Goal: Transaction & Acquisition: Purchase product/service

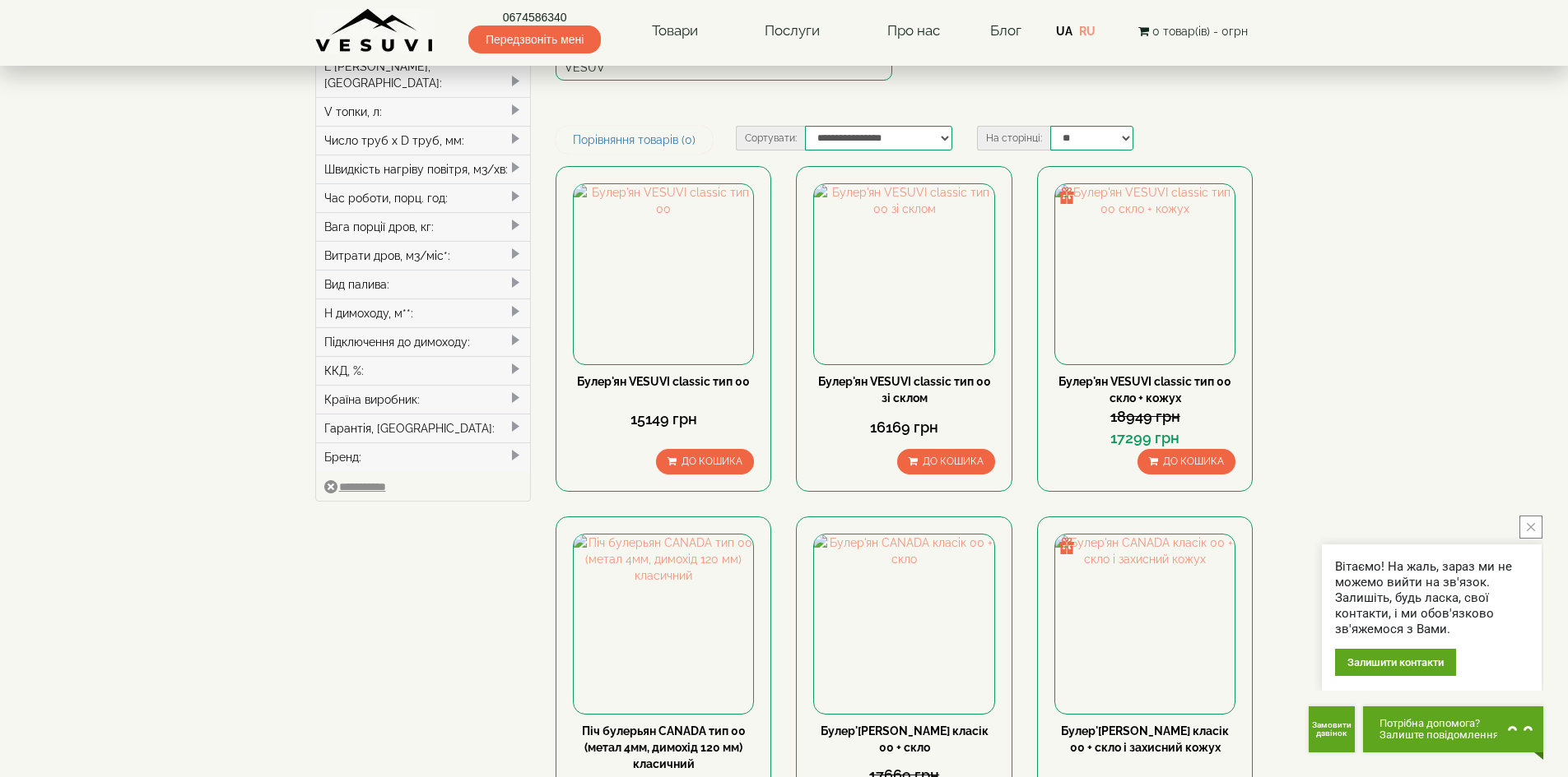
scroll to position [576, 0]
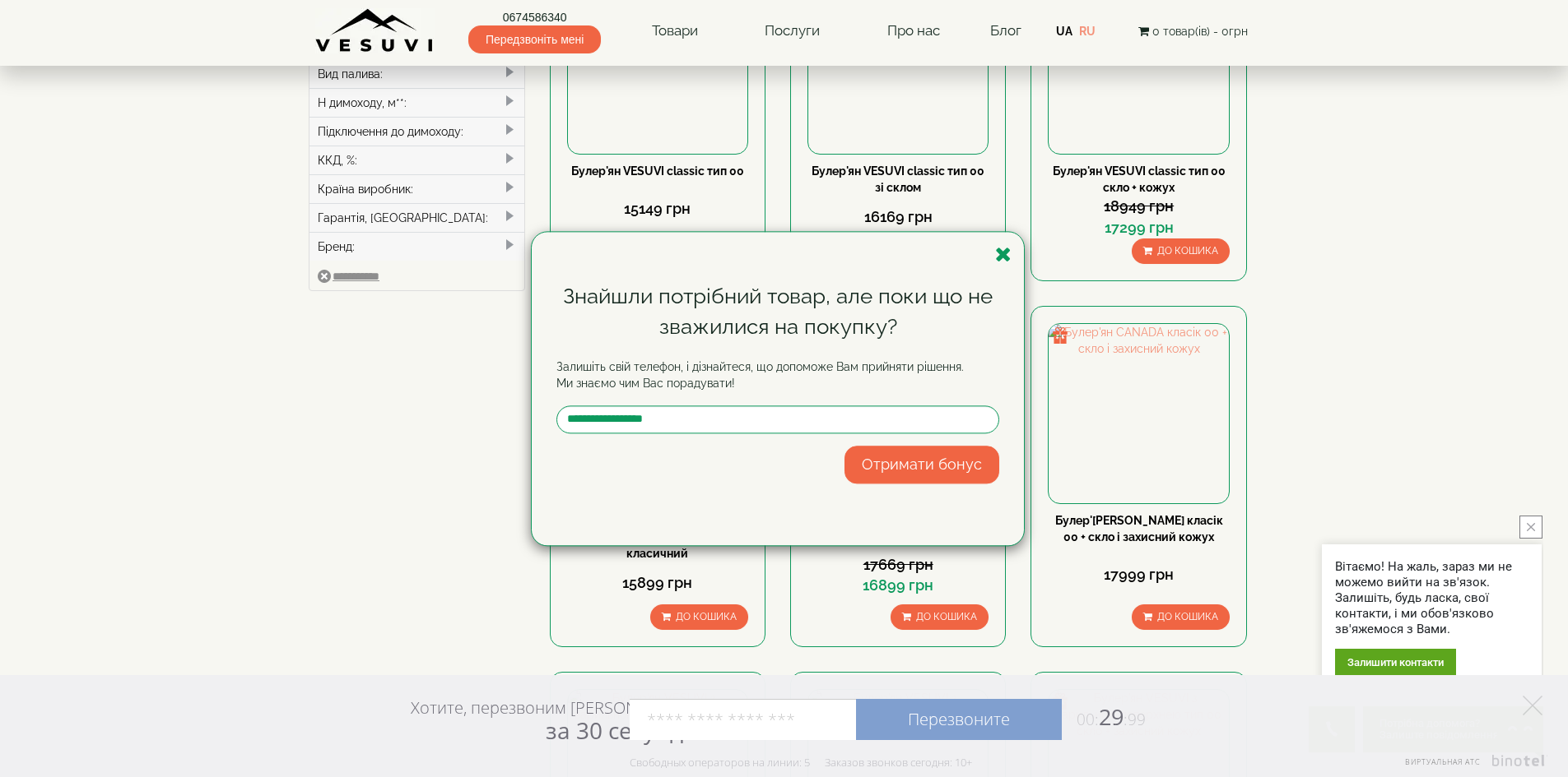
click at [991, 257] on div "Знайшли потрібний товар, але поки що не зважилися на покупку? Залишіть свій тел…" at bounding box center [777, 388] width 492 height 313
click at [997, 258] on icon "button" at bounding box center [1003, 254] width 16 height 21
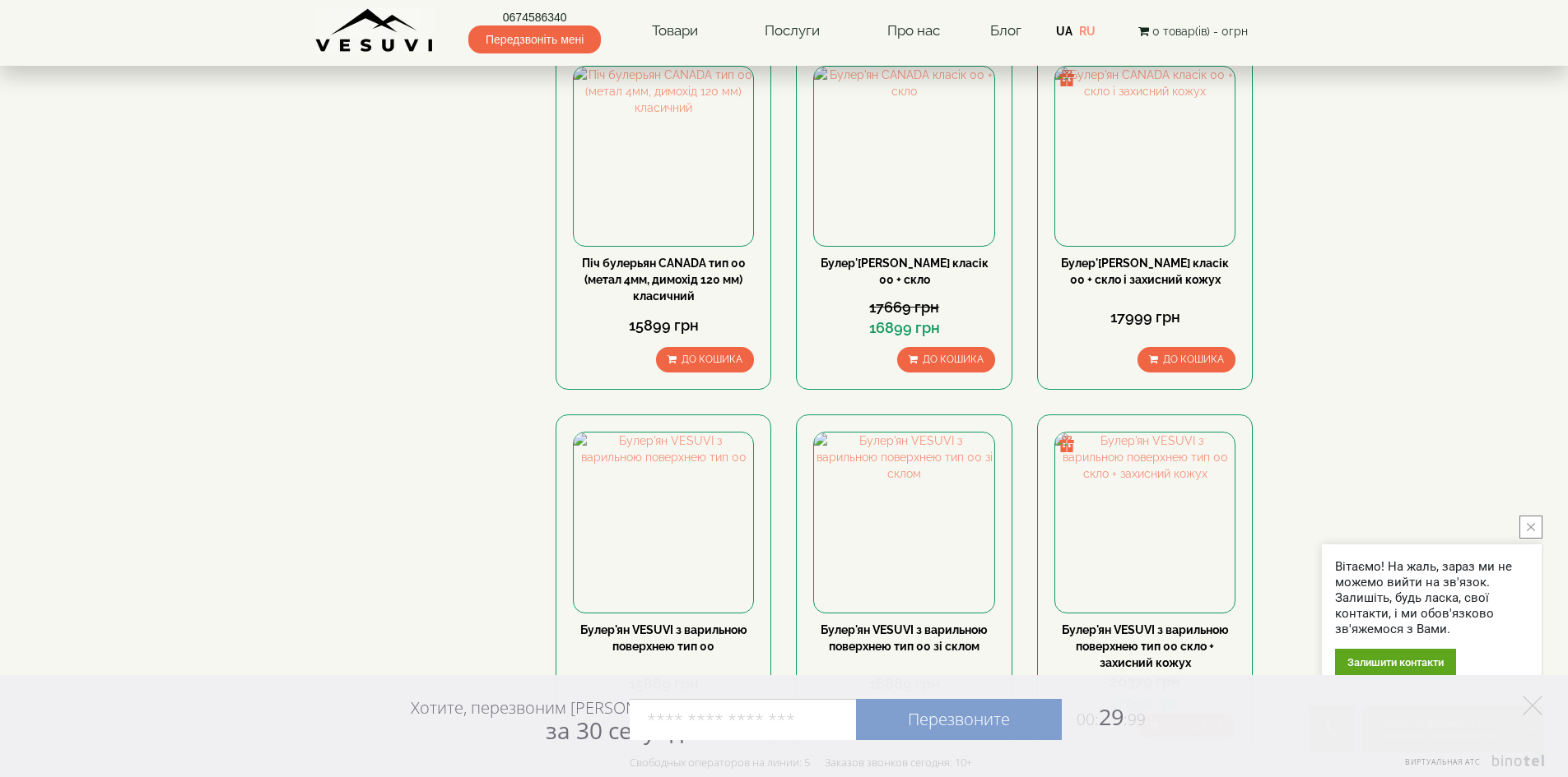
scroll to position [822, 0]
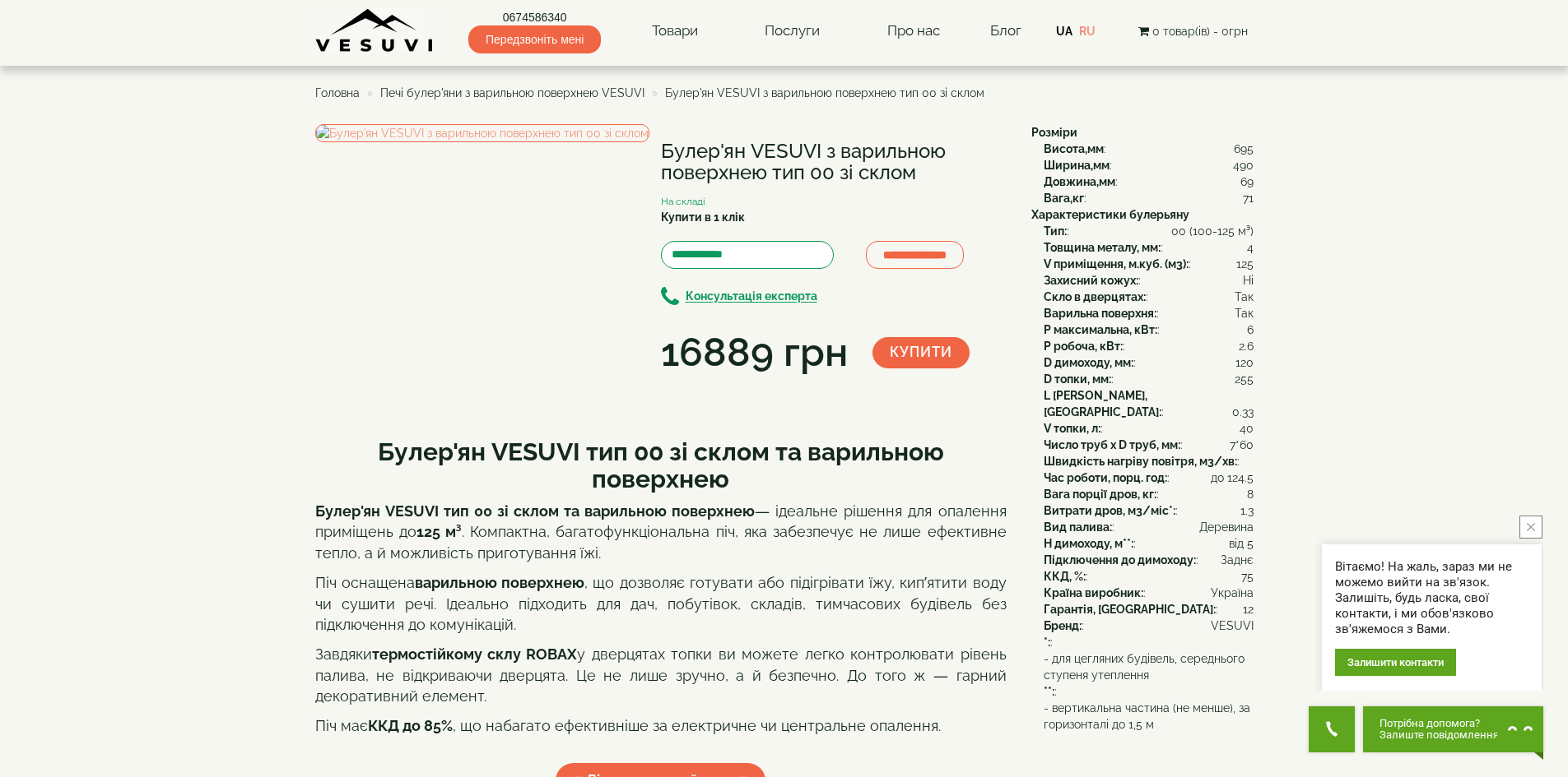
click at [1533, 522] on button "close button" at bounding box center [1531, 527] width 23 height 23
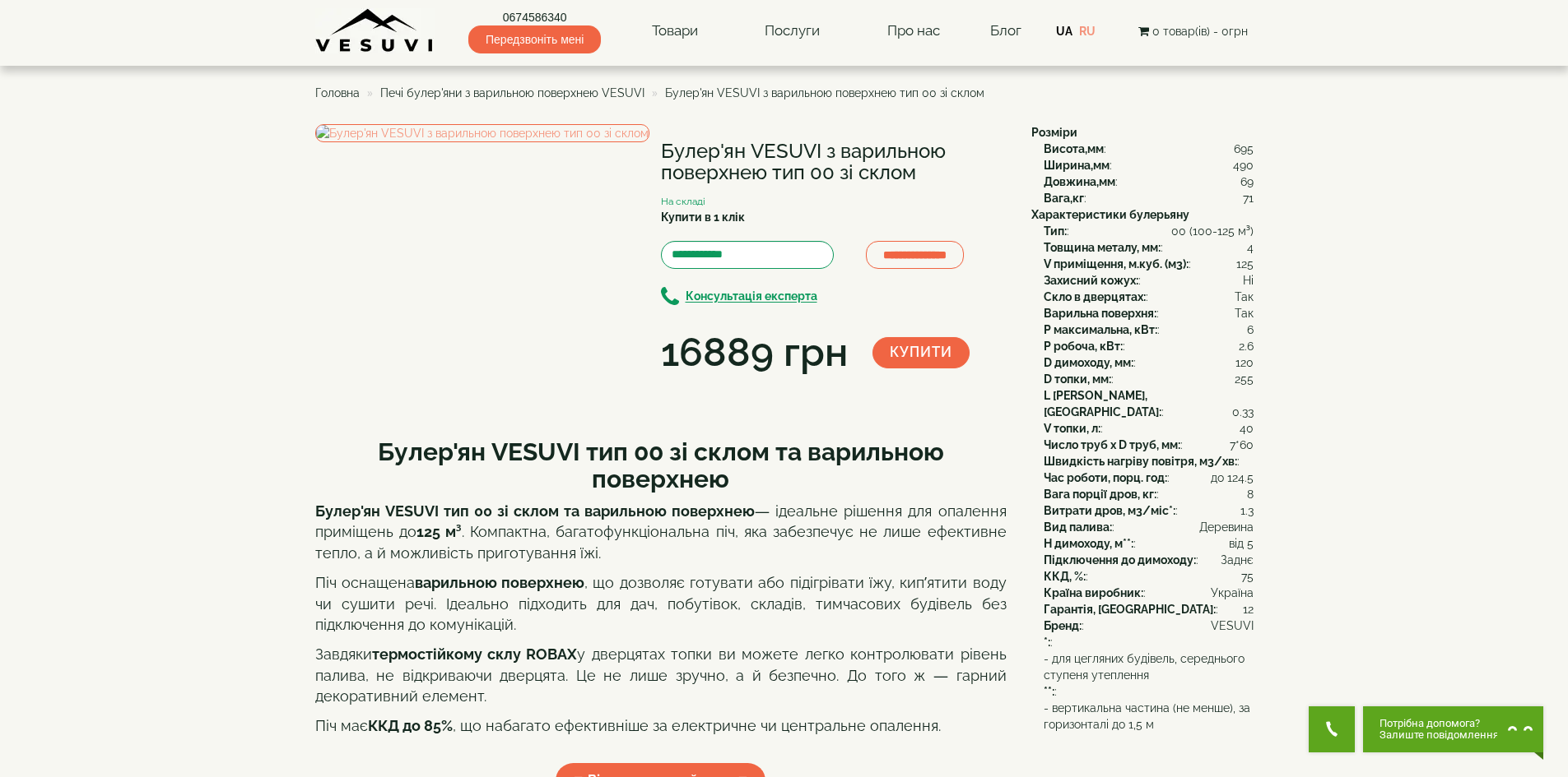
click at [489, 91] on span "Печі булер'яни з варильною поверхнею VESUVI" at bounding box center [512, 93] width 264 height 13
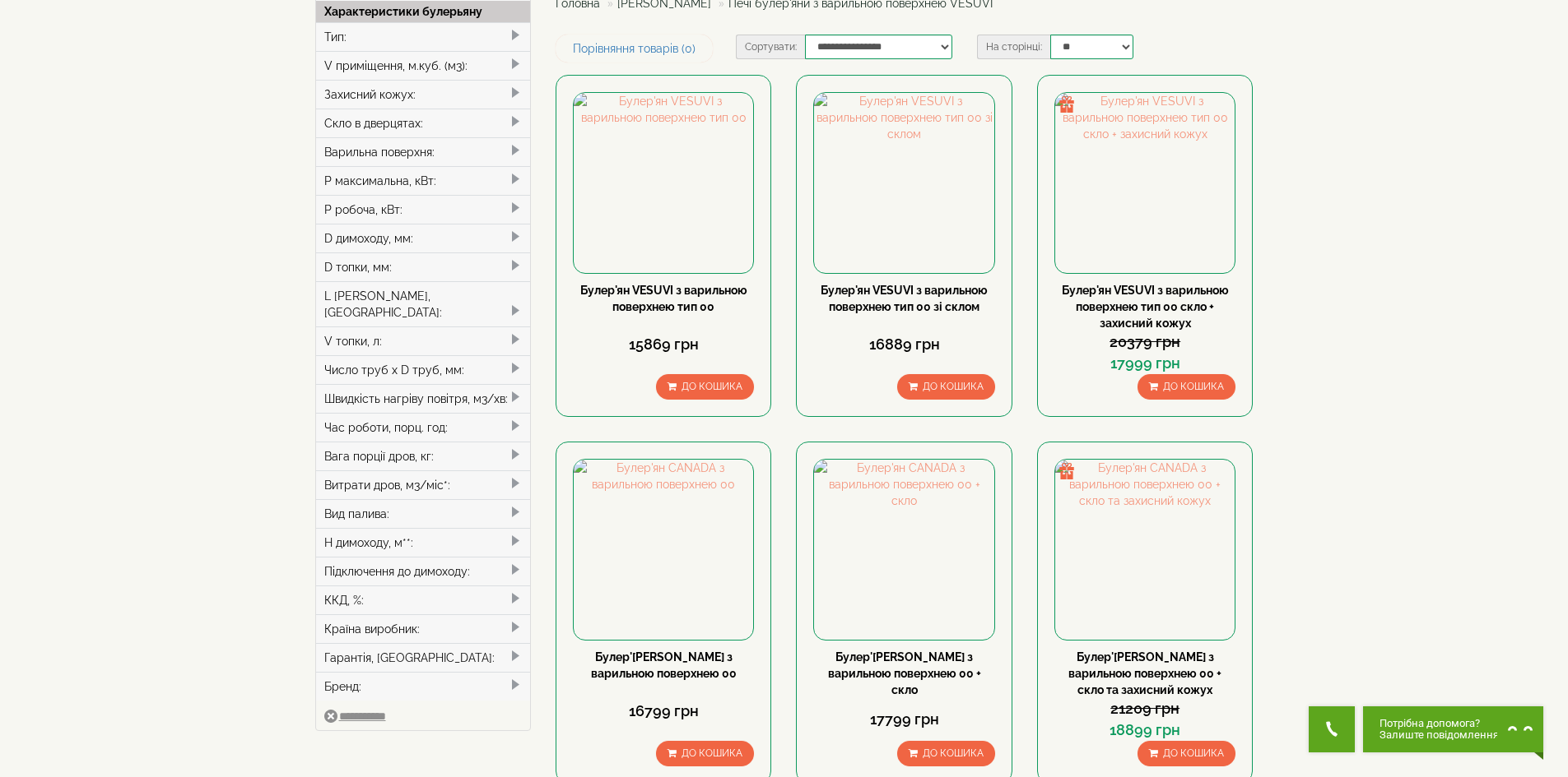
scroll to position [164, 0]
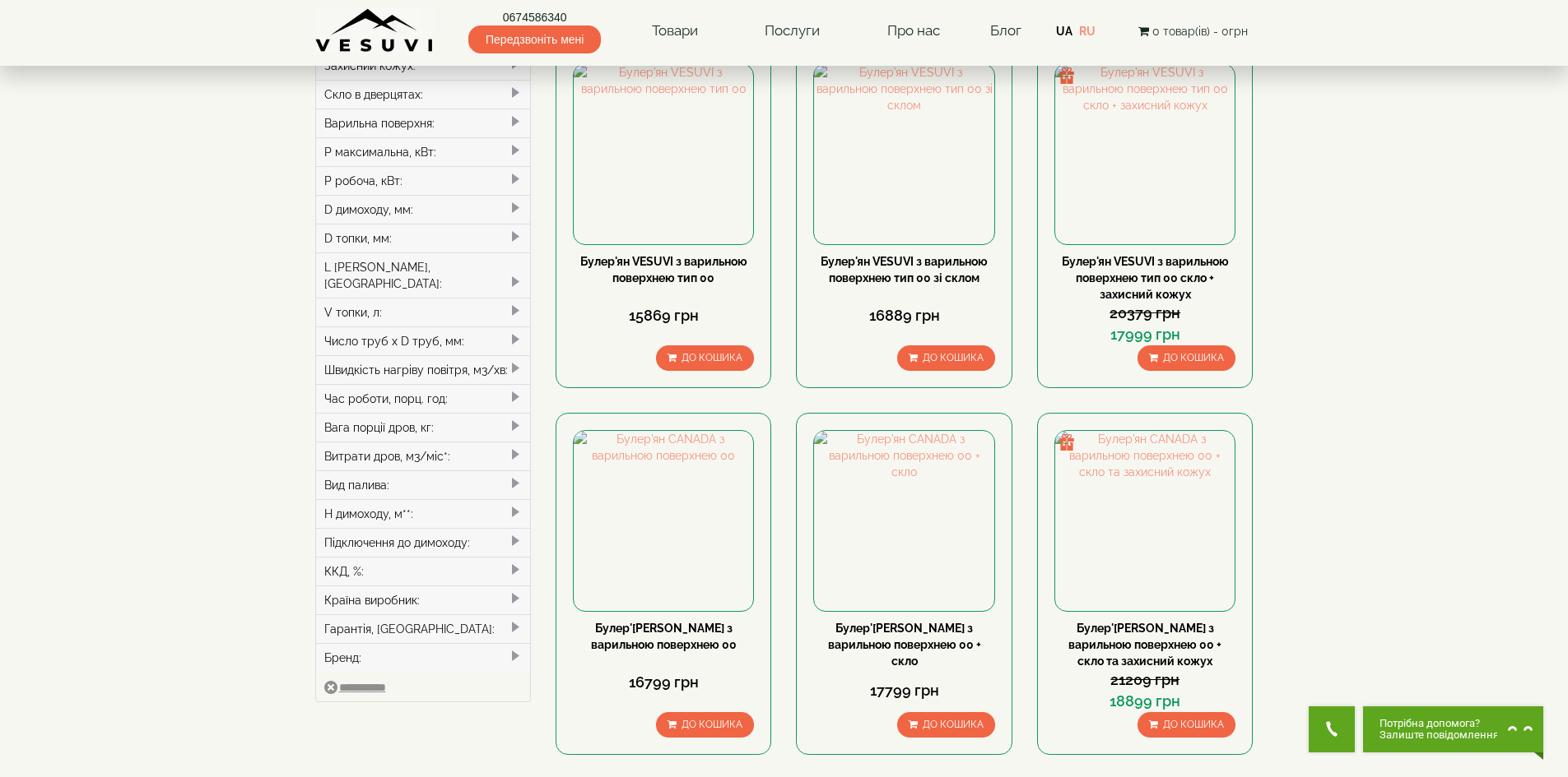
click at [411, 470] on div "Вид палива:" at bounding box center [423, 484] width 215 height 29
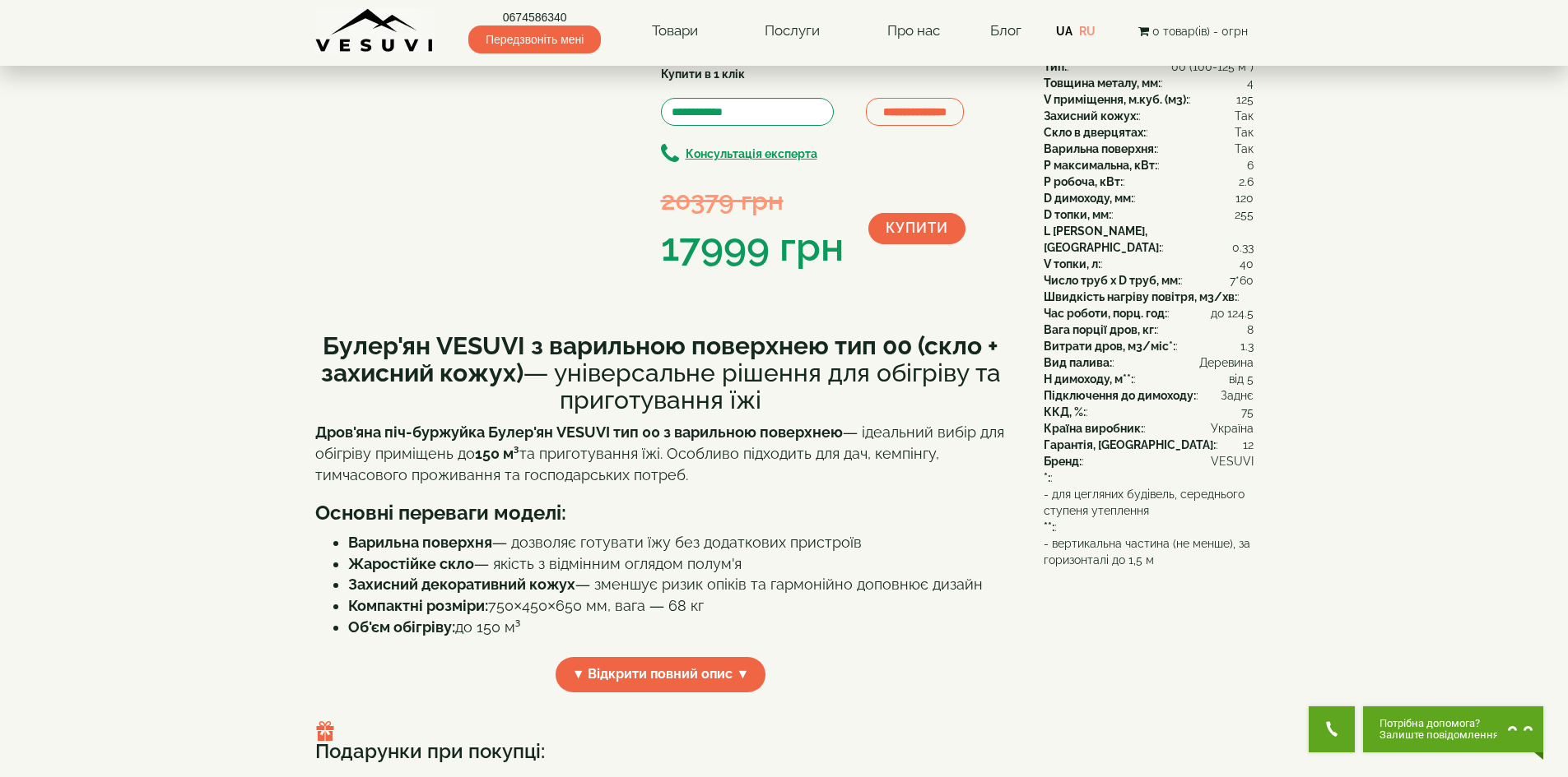
scroll to position [82, 0]
